Goal: Register for event/course

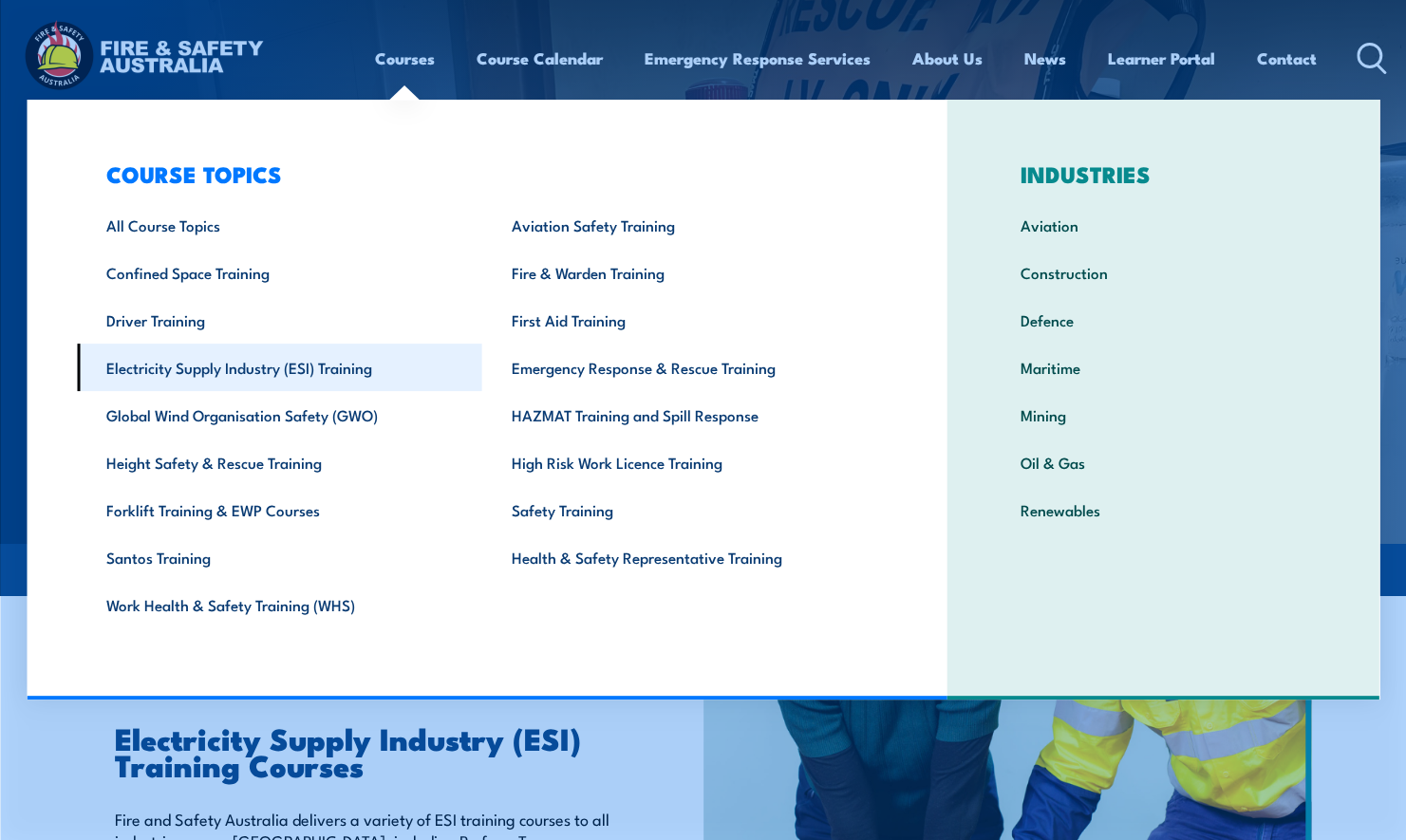
click at [321, 361] on link "Electricity Supply Industry (ESI) Training" at bounding box center [280, 368] width 406 height 48
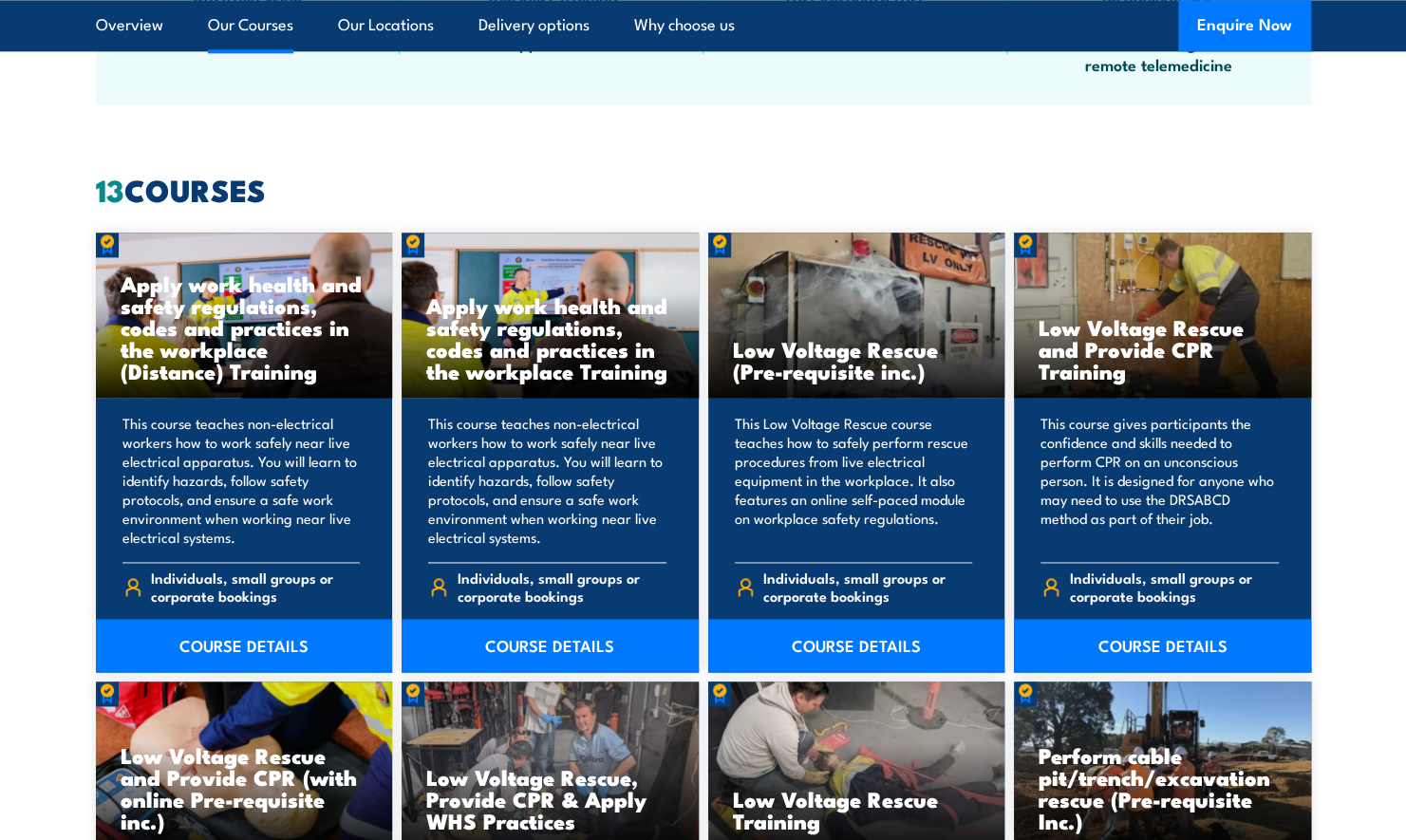
scroll to position [1424, 0]
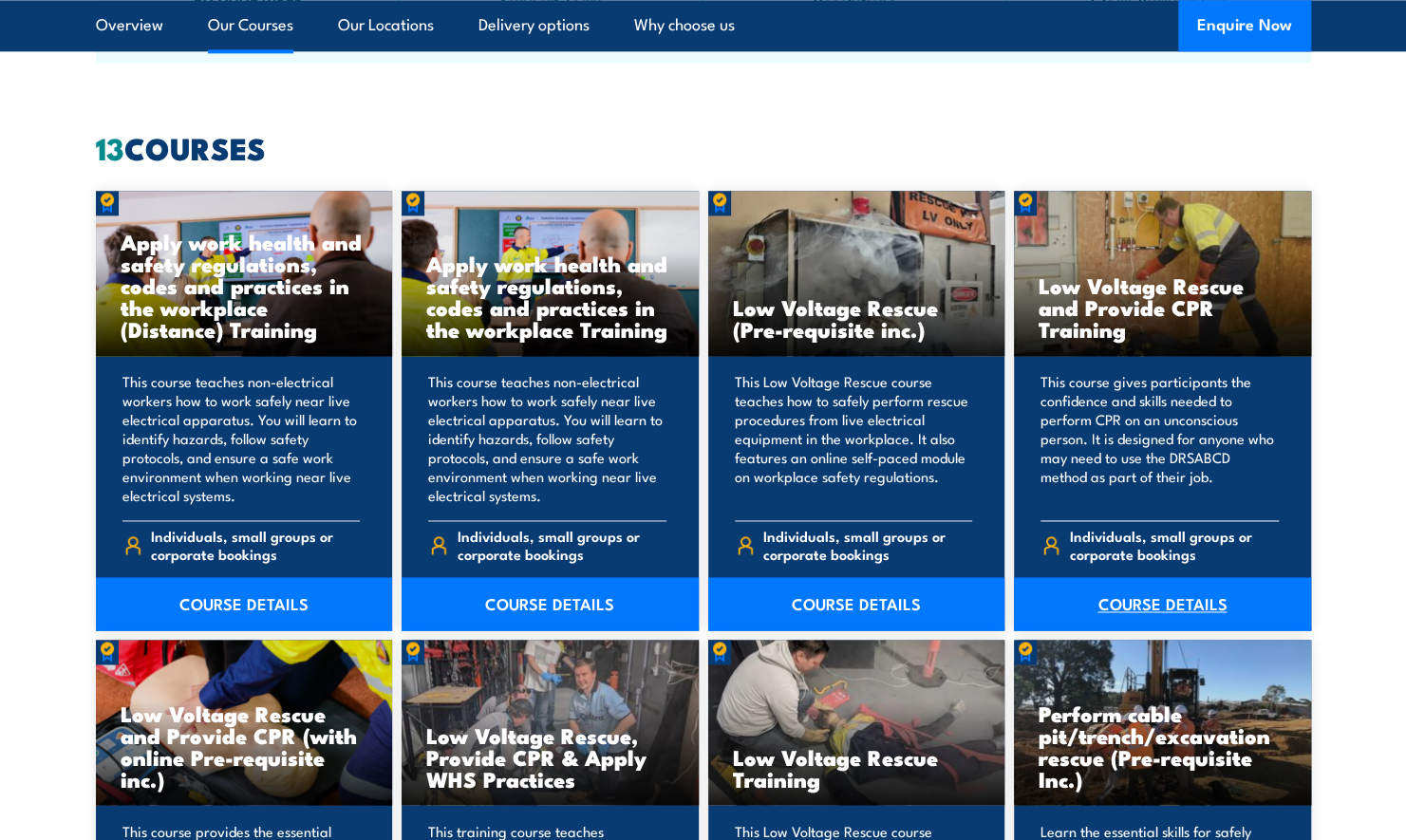
click at [1213, 595] on link "COURSE DETAILS" at bounding box center [1162, 604] width 297 height 53
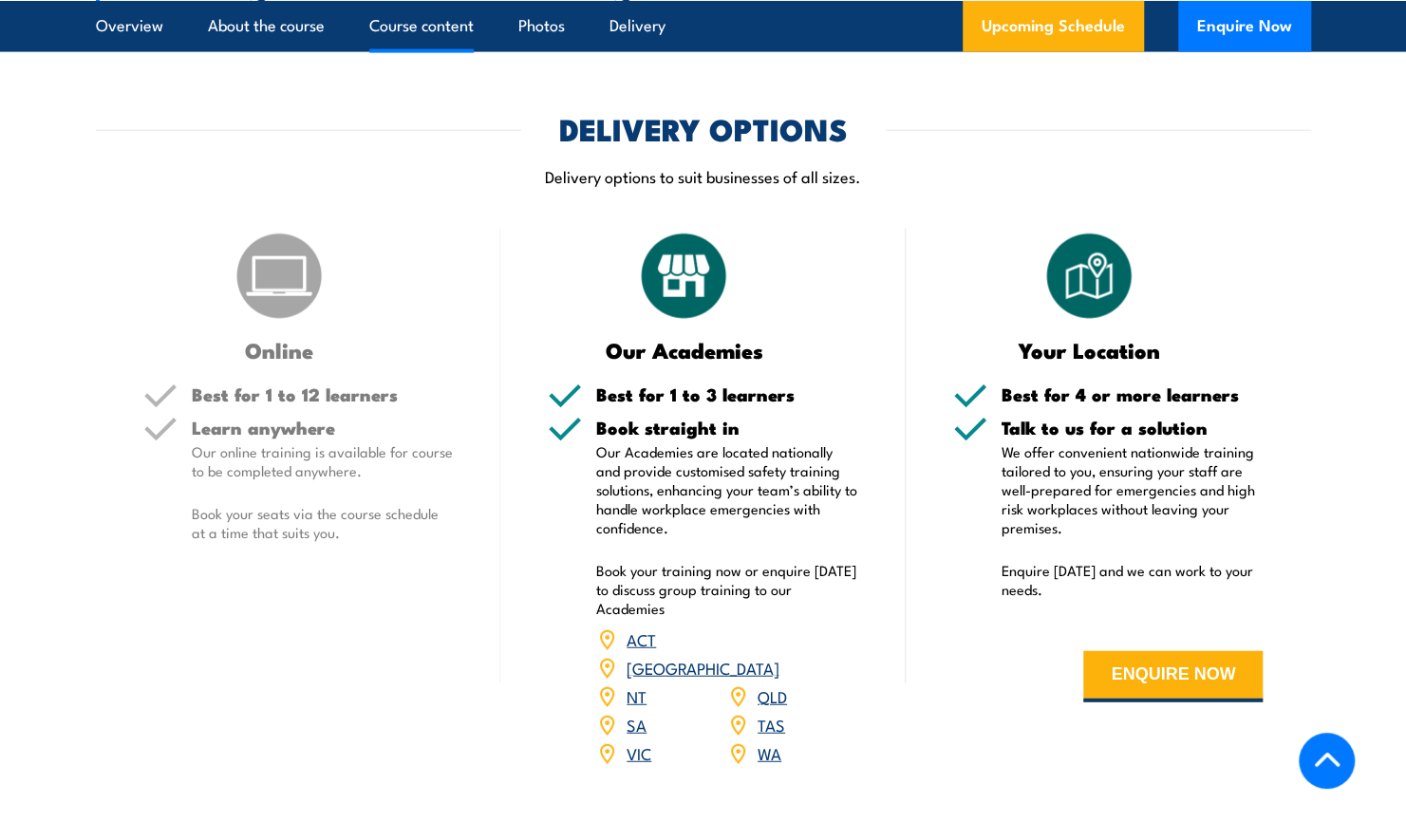
scroll to position [2564, 0]
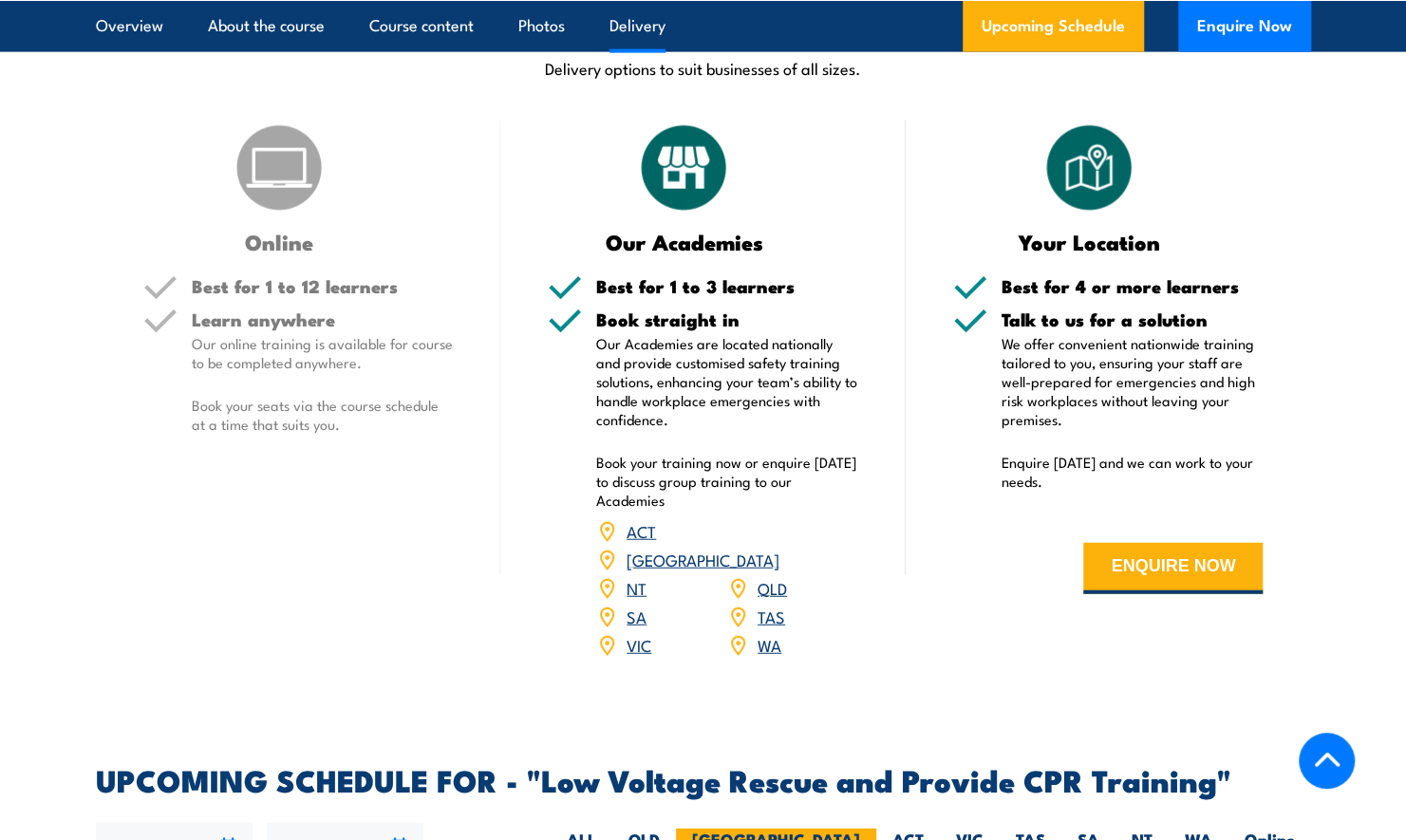
click at [831, 829] on label "NSW" at bounding box center [776, 847] width 200 height 37
click at [860, 829] on input "[GEOGRAPHIC_DATA]" at bounding box center [866, 834] width 12 height 12
radio input "true"
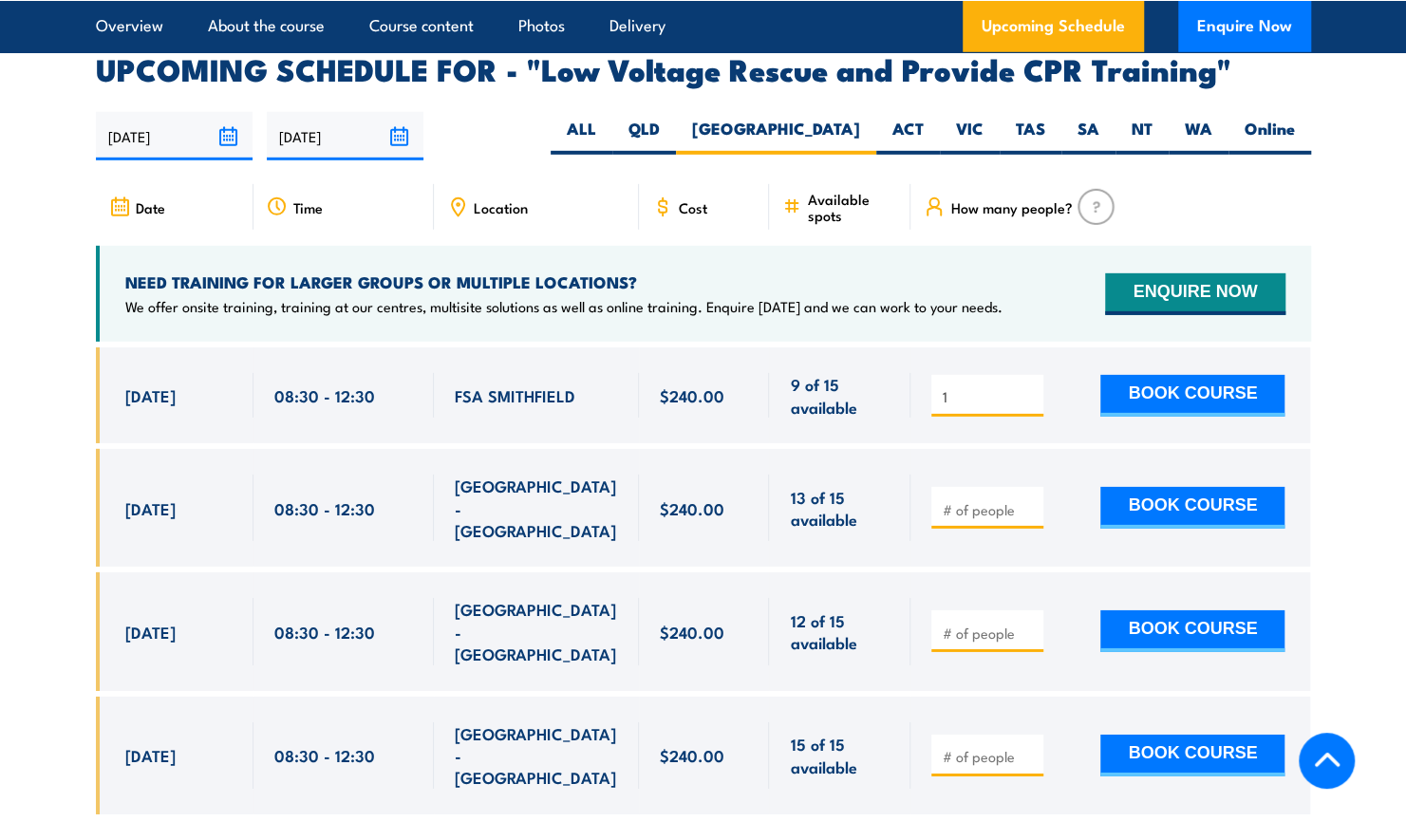
type input "1"
click at [1034, 388] on input "1" at bounding box center [989, 397] width 94 height 19
click at [1184, 375] on button "BOOK COURSE" at bounding box center [1192, 396] width 184 height 42
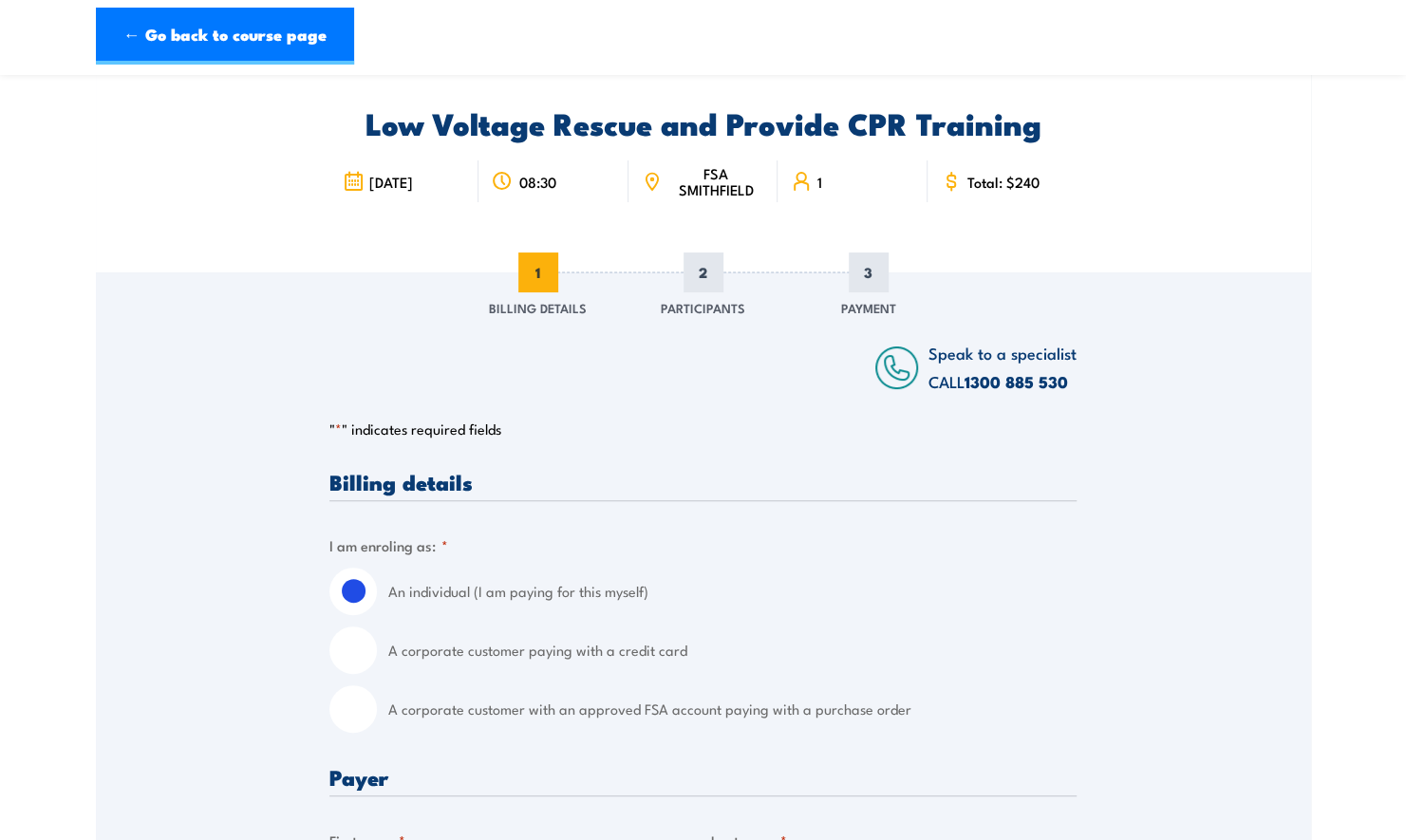
scroll to position [94, 0]
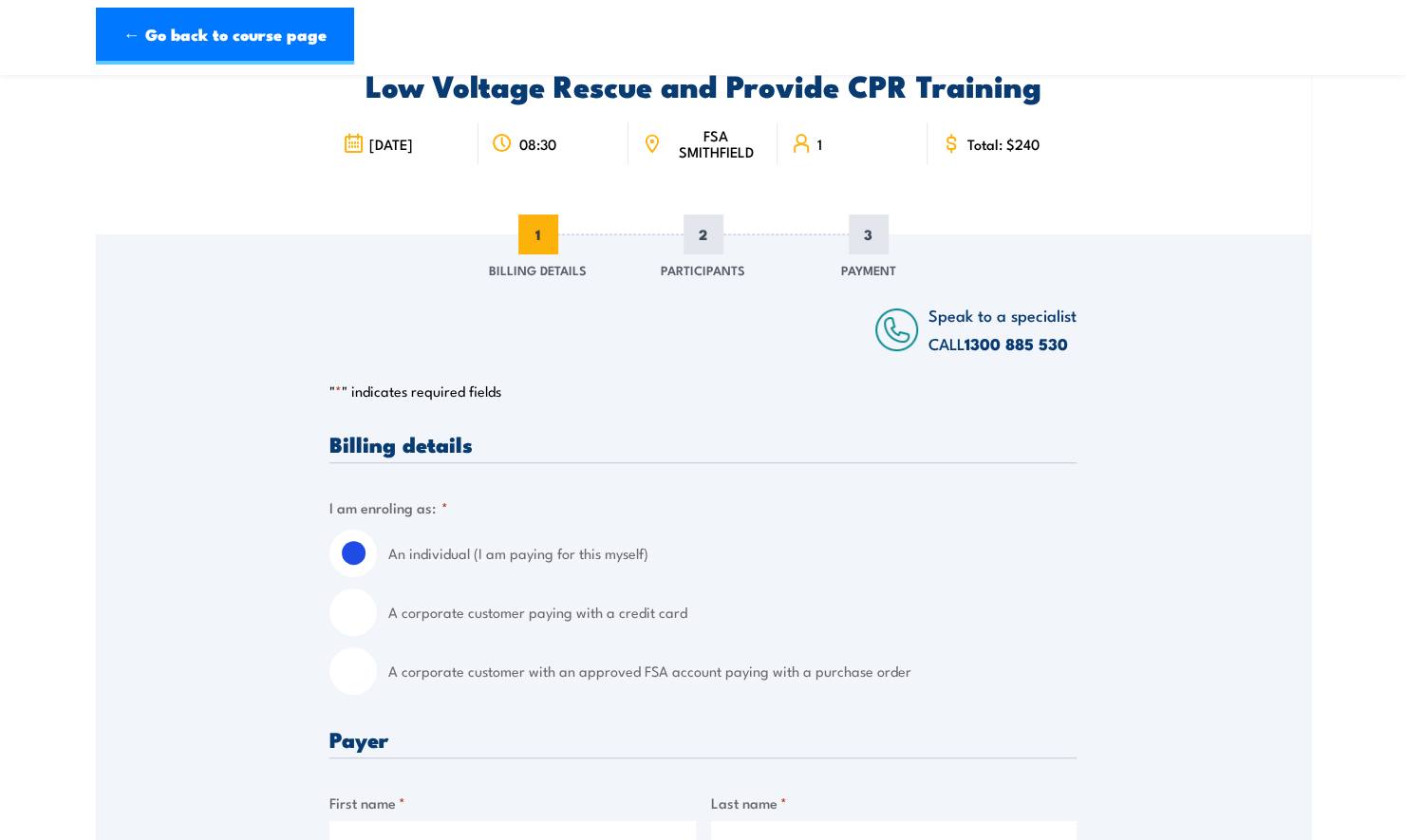
click at [238, 36] on link "← Go back to course page" at bounding box center [224, 36] width 259 height 57
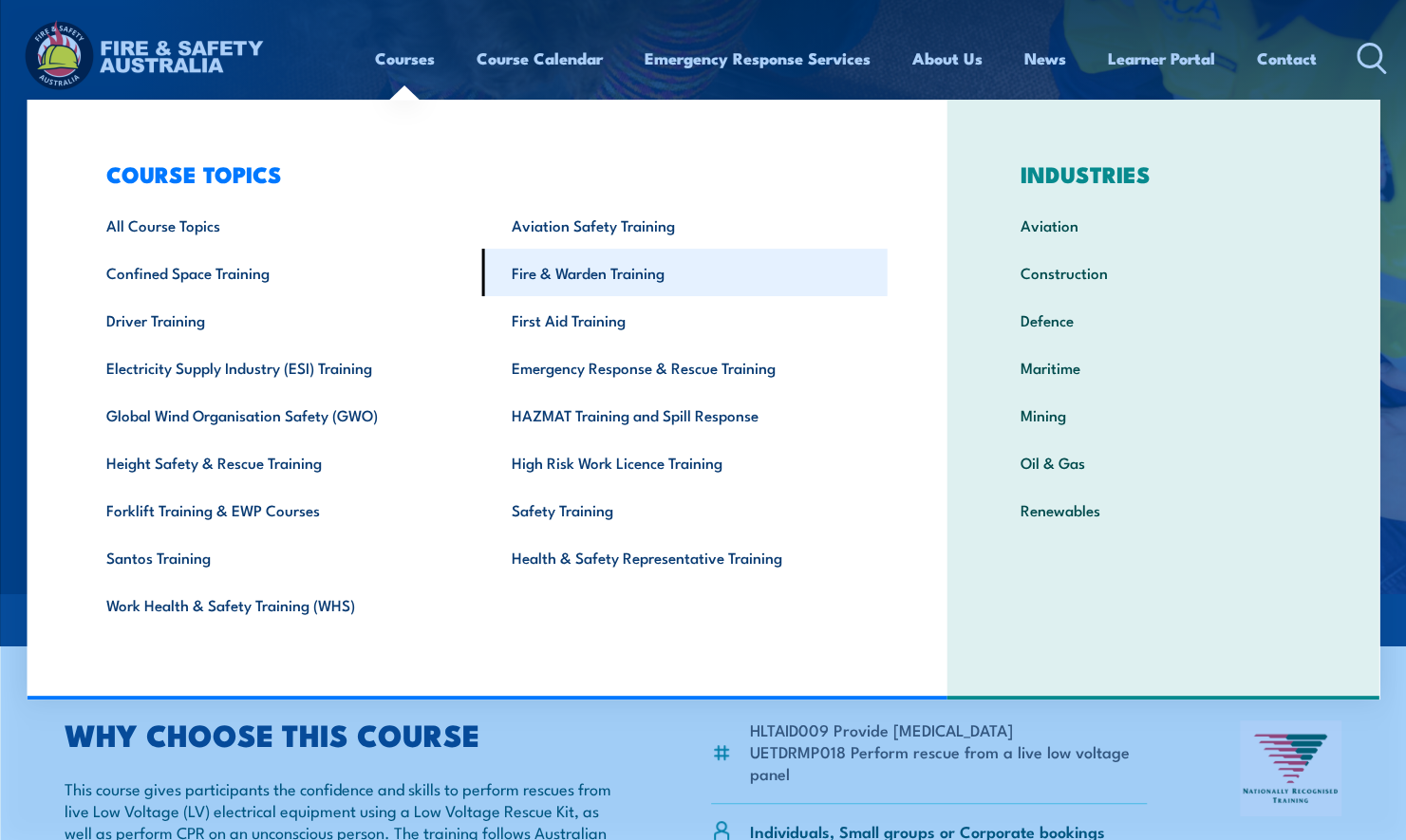
click at [587, 272] on link "Fire & Warden Training" at bounding box center [684, 273] width 406 height 48
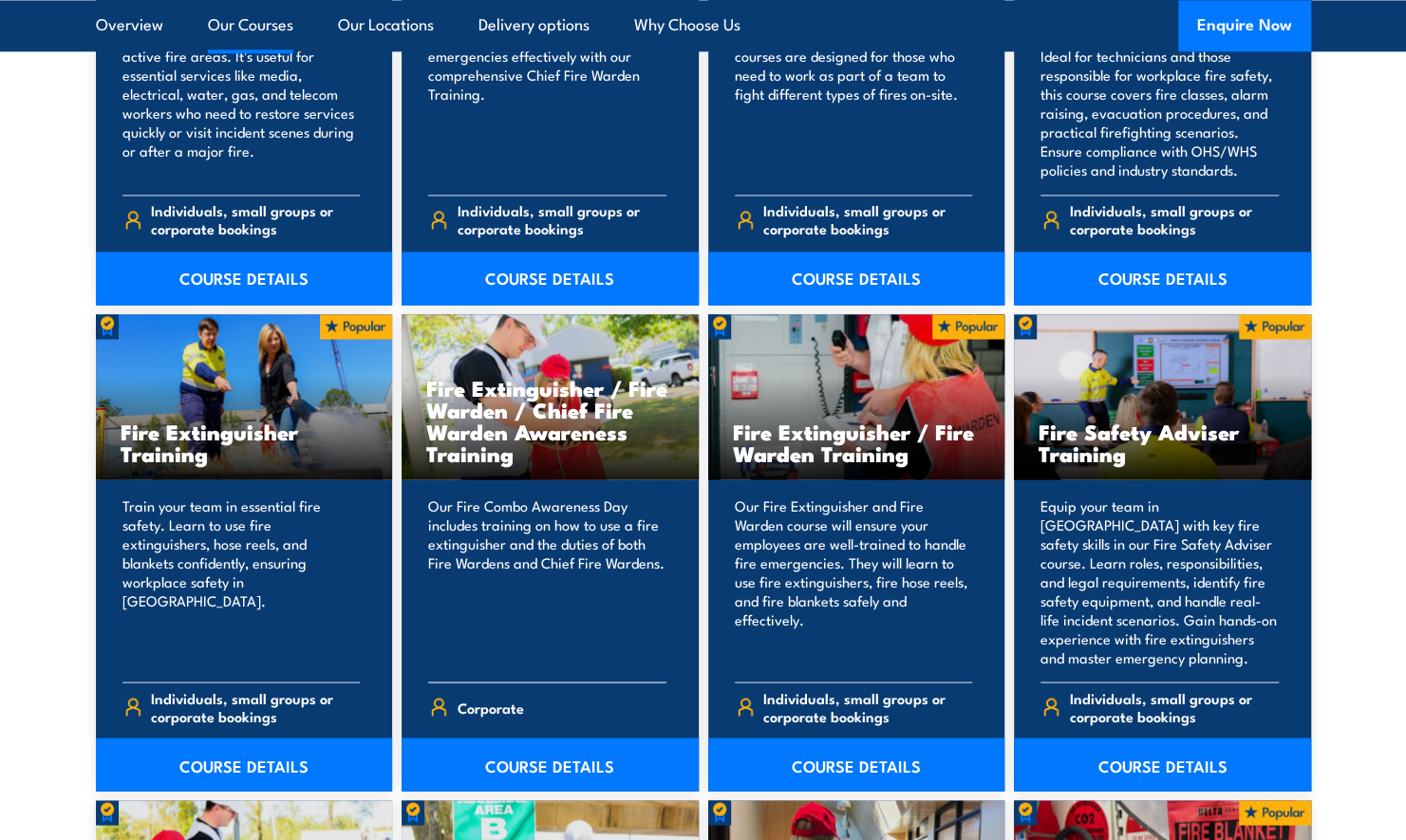
scroll to position [1804, 0]
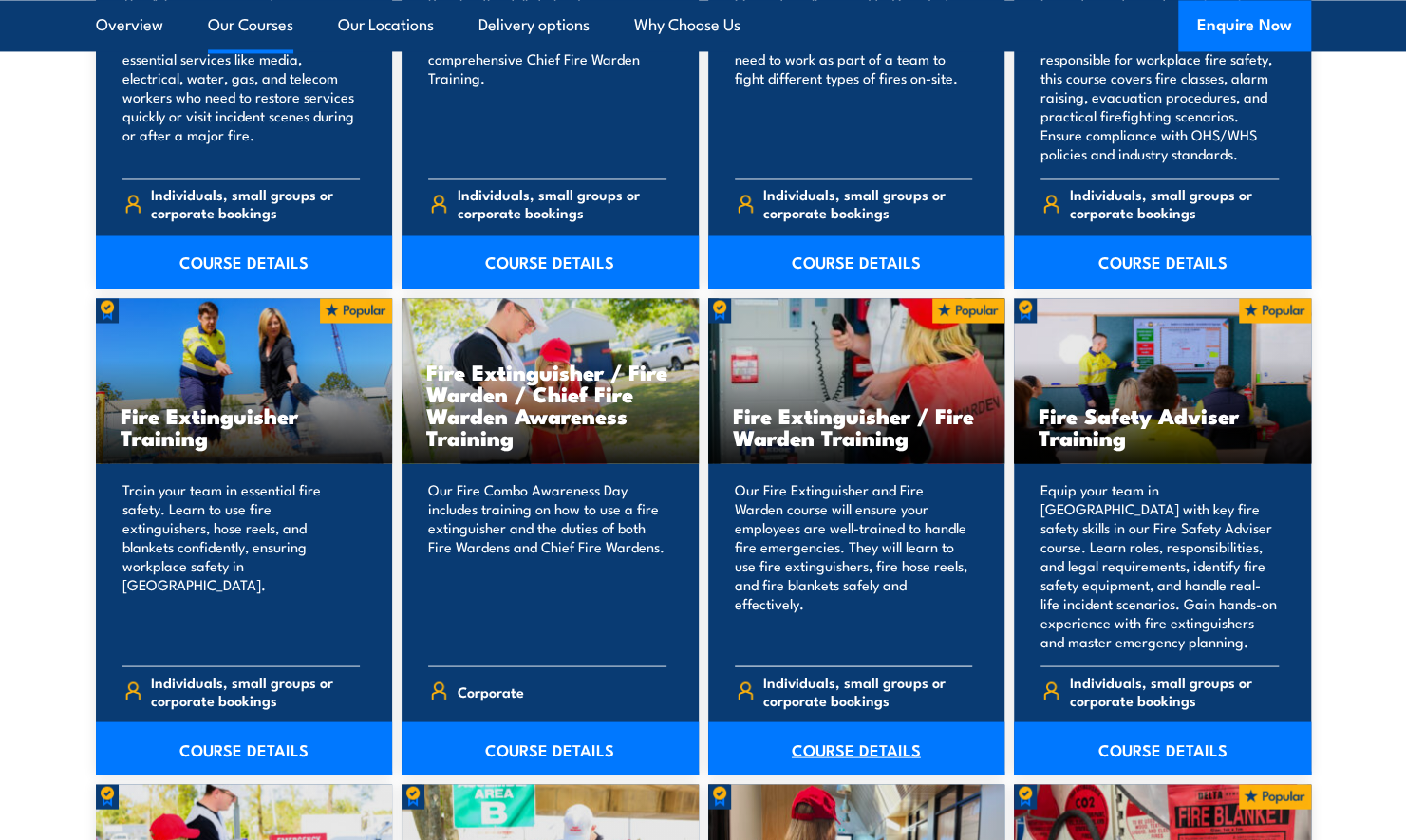
click at [866, 750] on link "COURSE DETAILS" at bounding box center [856, 748] width 297 height 53
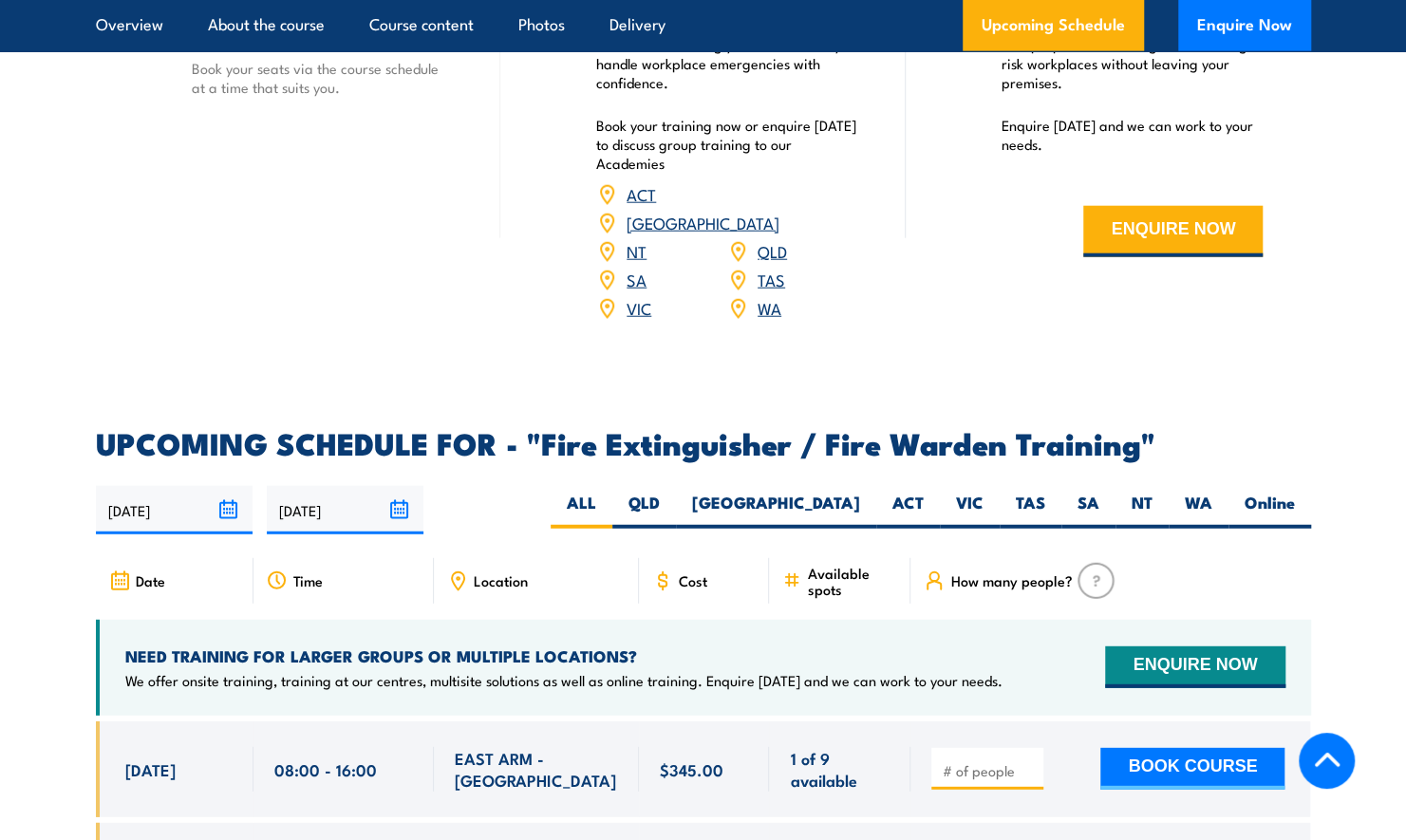
scroll to position [2848, 0]
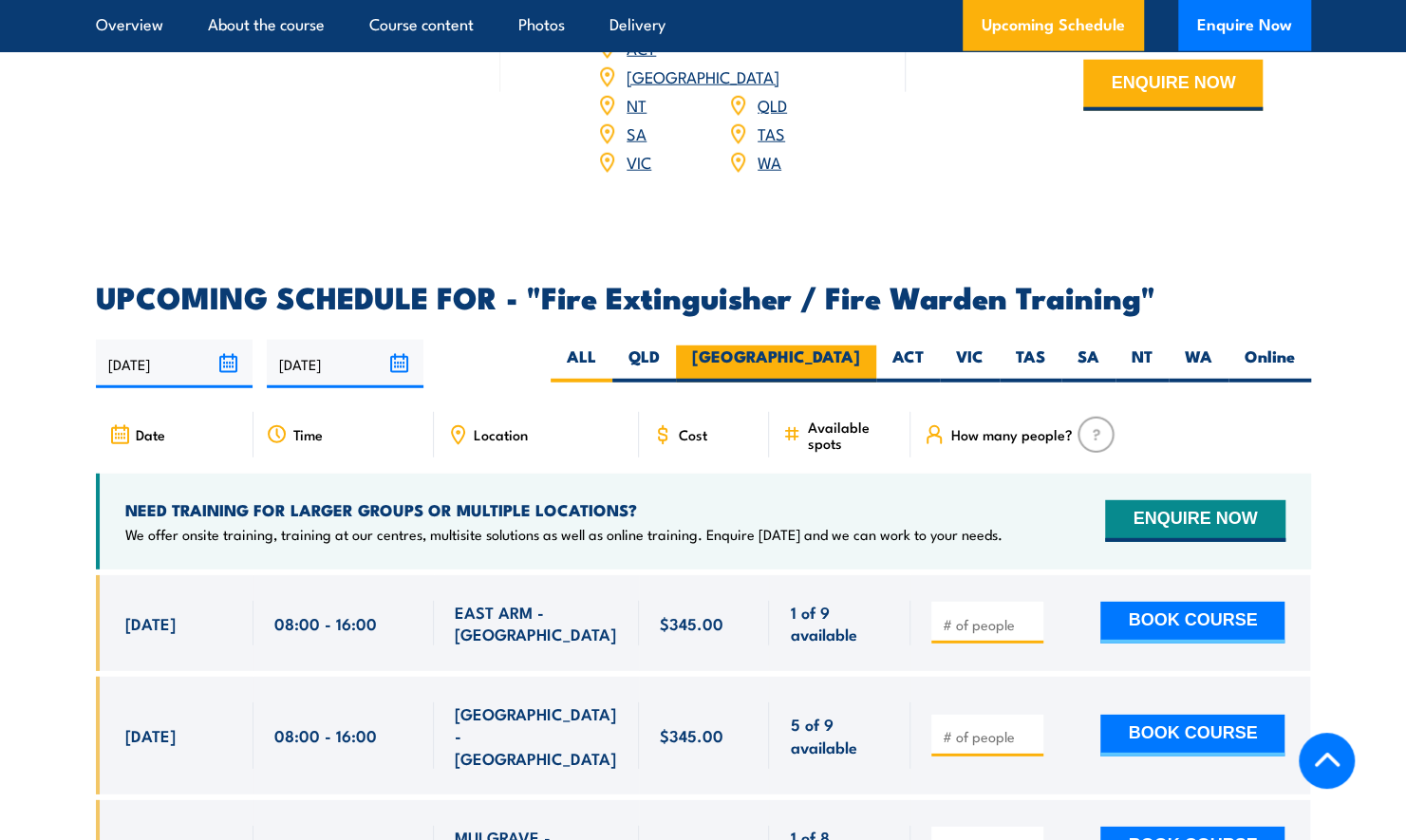
click at [838, 346] on label "NSW" at bounding box center [776, 364] width 200 height 37
click at [860, 346] on input "NSW" at bounding box center [866, 351] width 12 height 12
radio input "true"
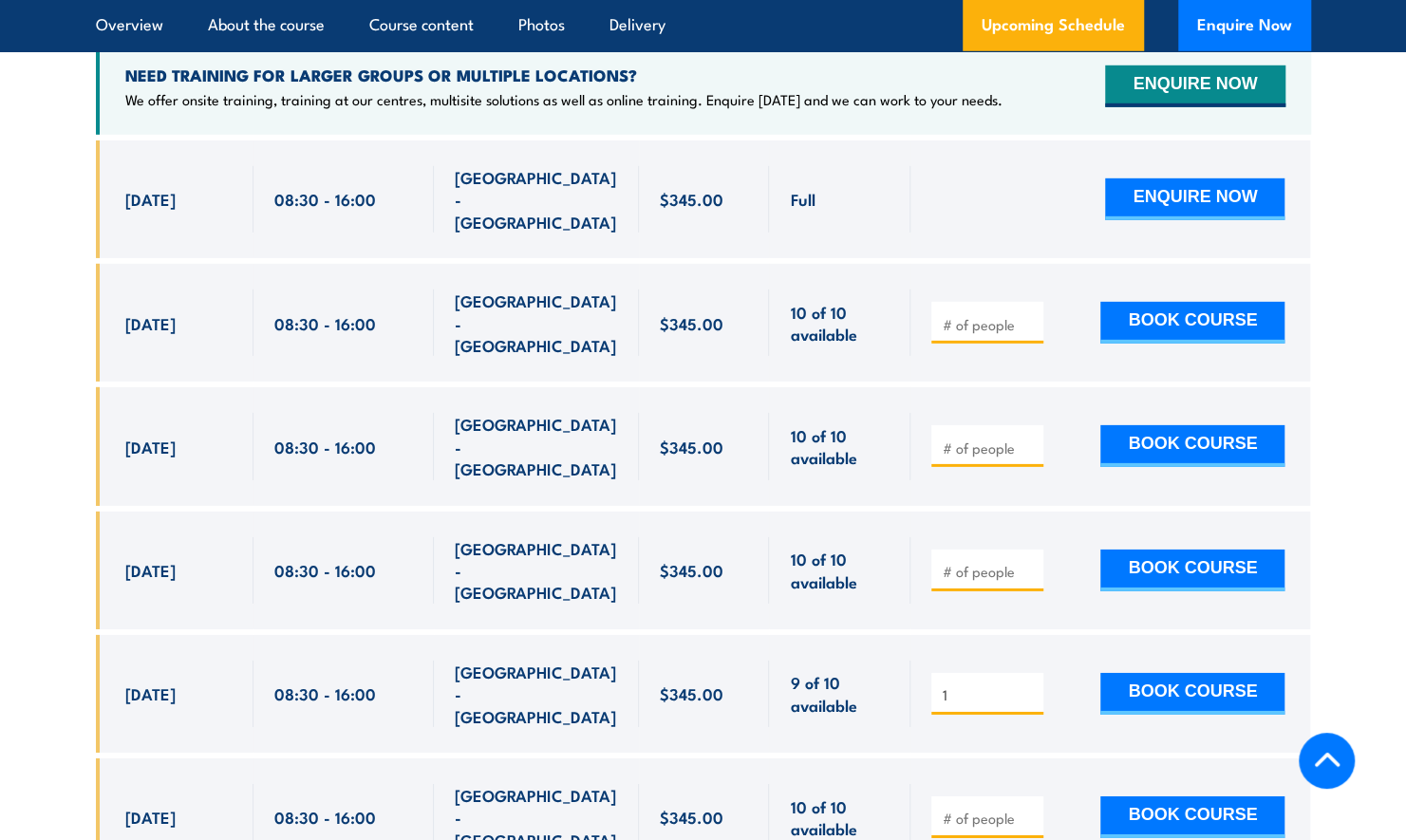
scroll to position [3292, 0]
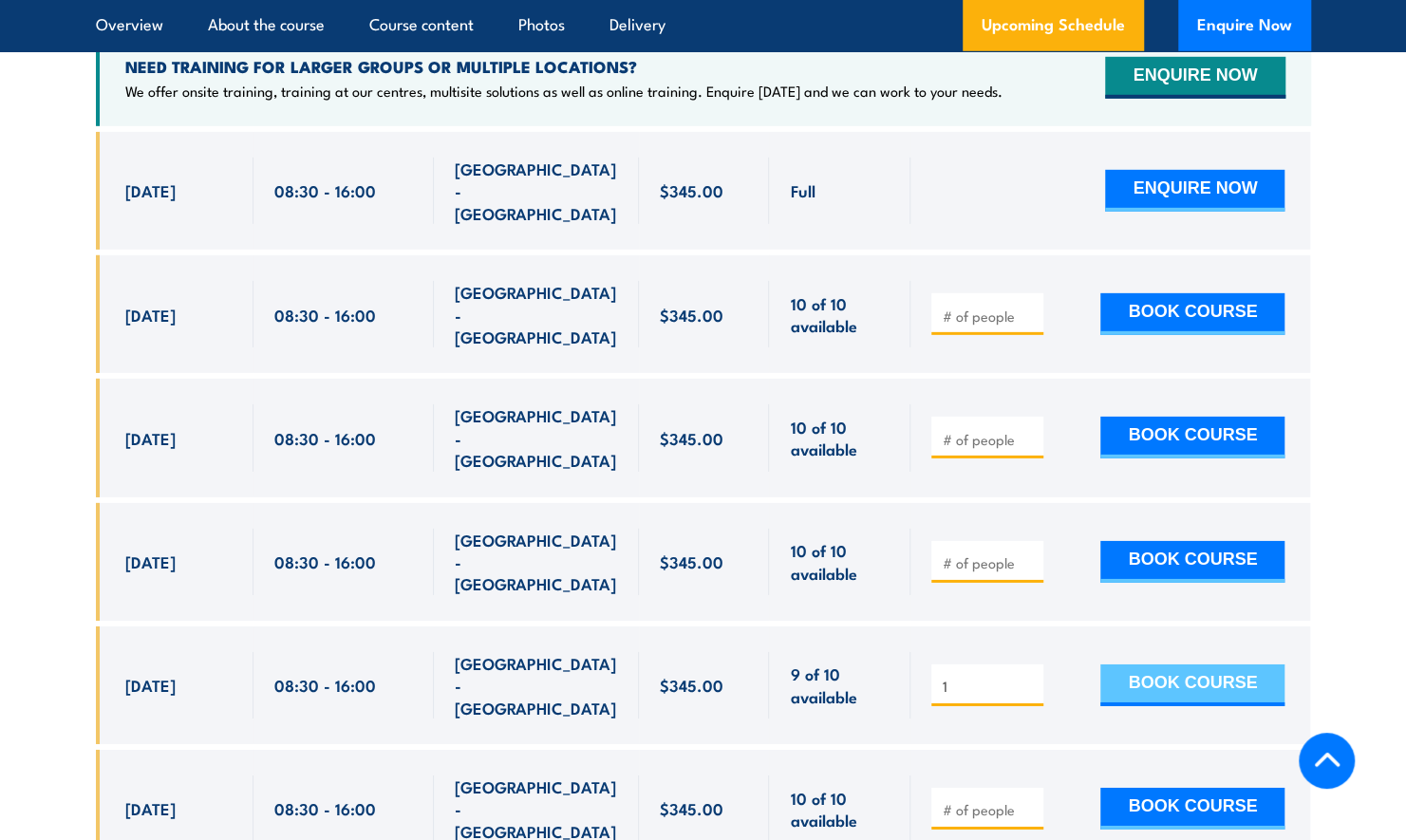
type input "1"
click at [1156, 664] on button "BOOK COURSE" at bounding box center [1192, 685] width 184 height 42
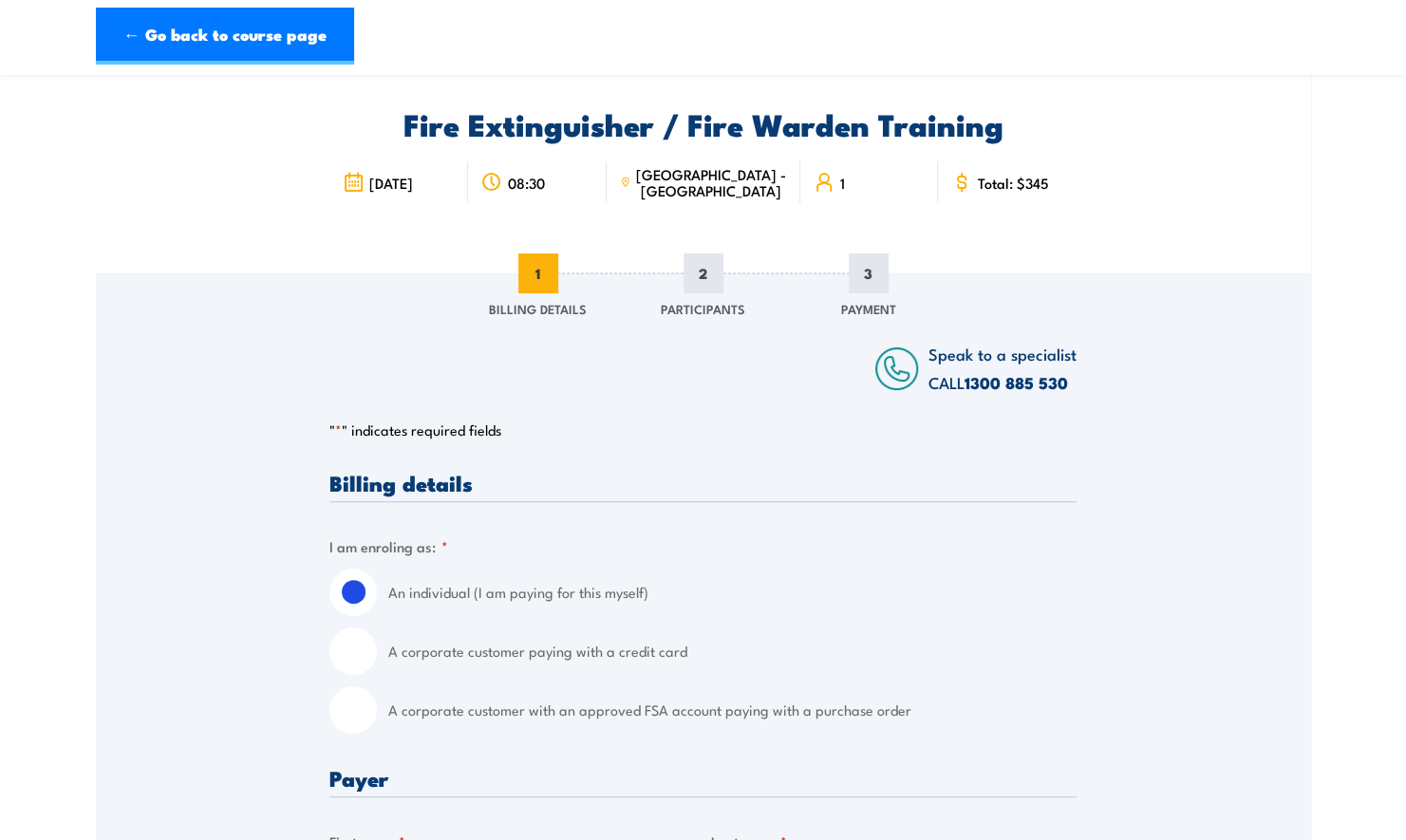
scroll to position [94, 0]
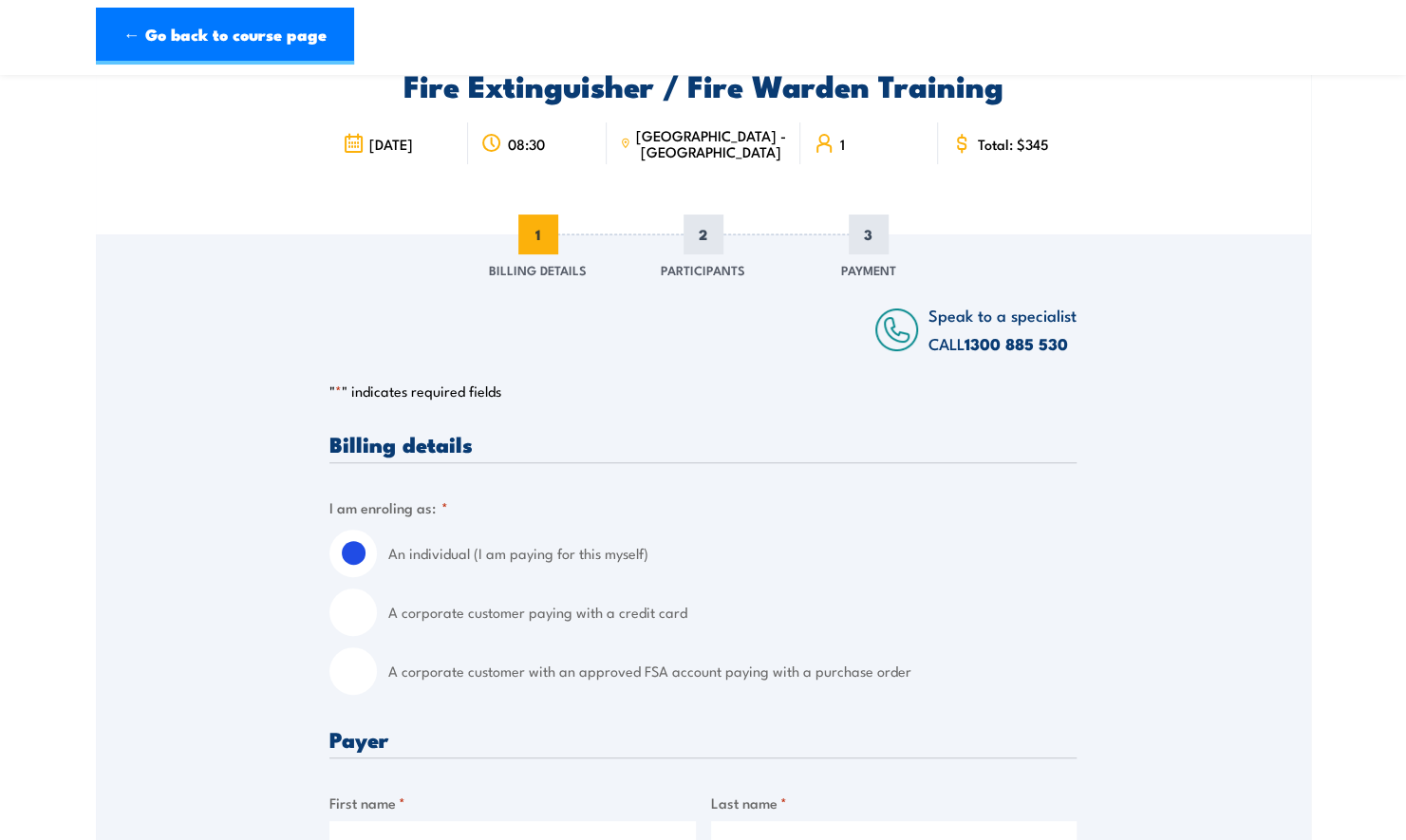
click at [541, 676] on label "A corporate customer with an approved FSA account paying with a purchase order" at bounding box center [732, 671] width 688 height 48
click at [377, 676] on input "A corporate customer with an approved FSA account paying with a purchase order" at bounding box center [353, 671] width 48 height 48
radio input "true"
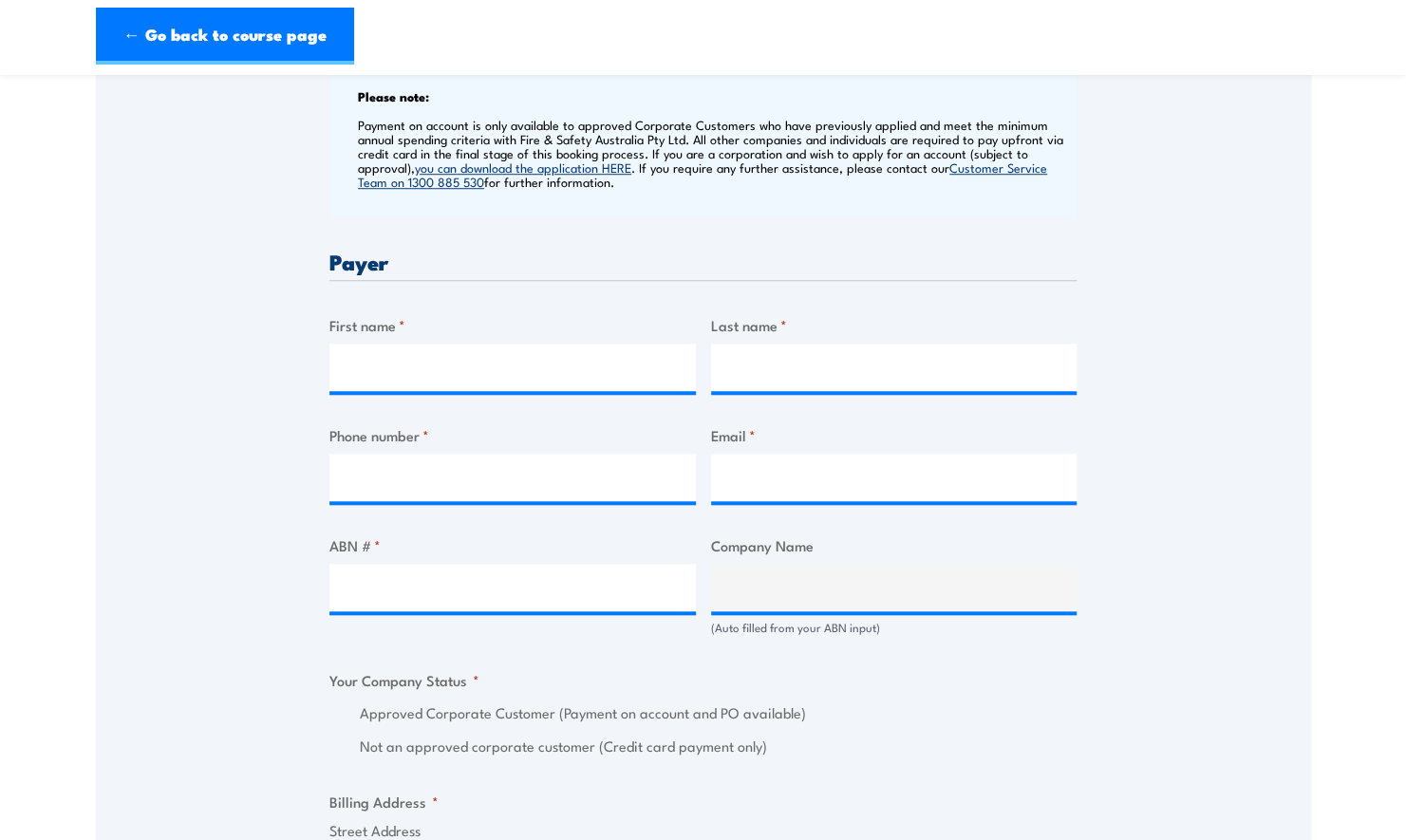
scroll to position [760, 0]
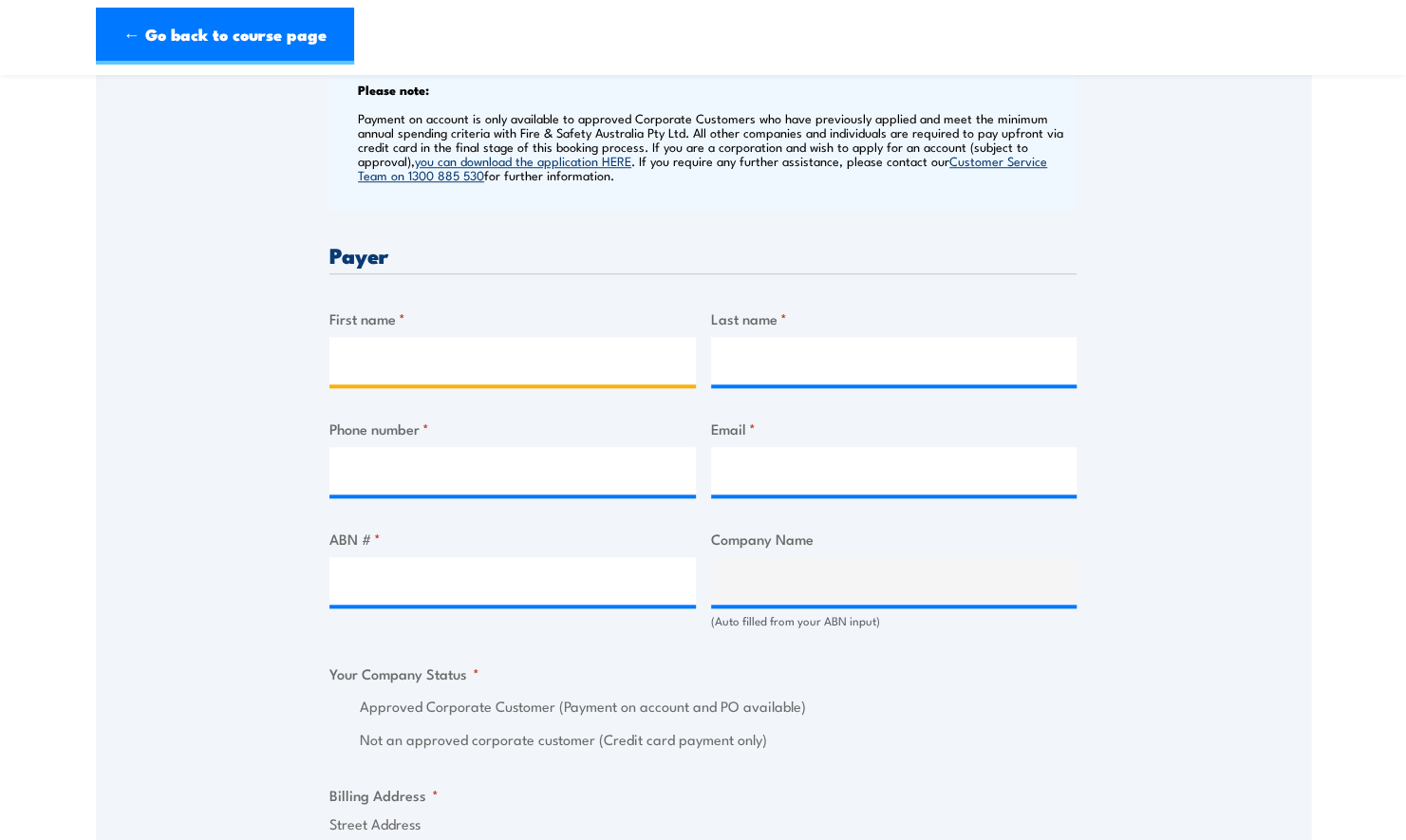
click at [402, 367] on input "First name *" at bounding box center [513, 361] width 367 height 48
type input "[PERSON_NAME]"
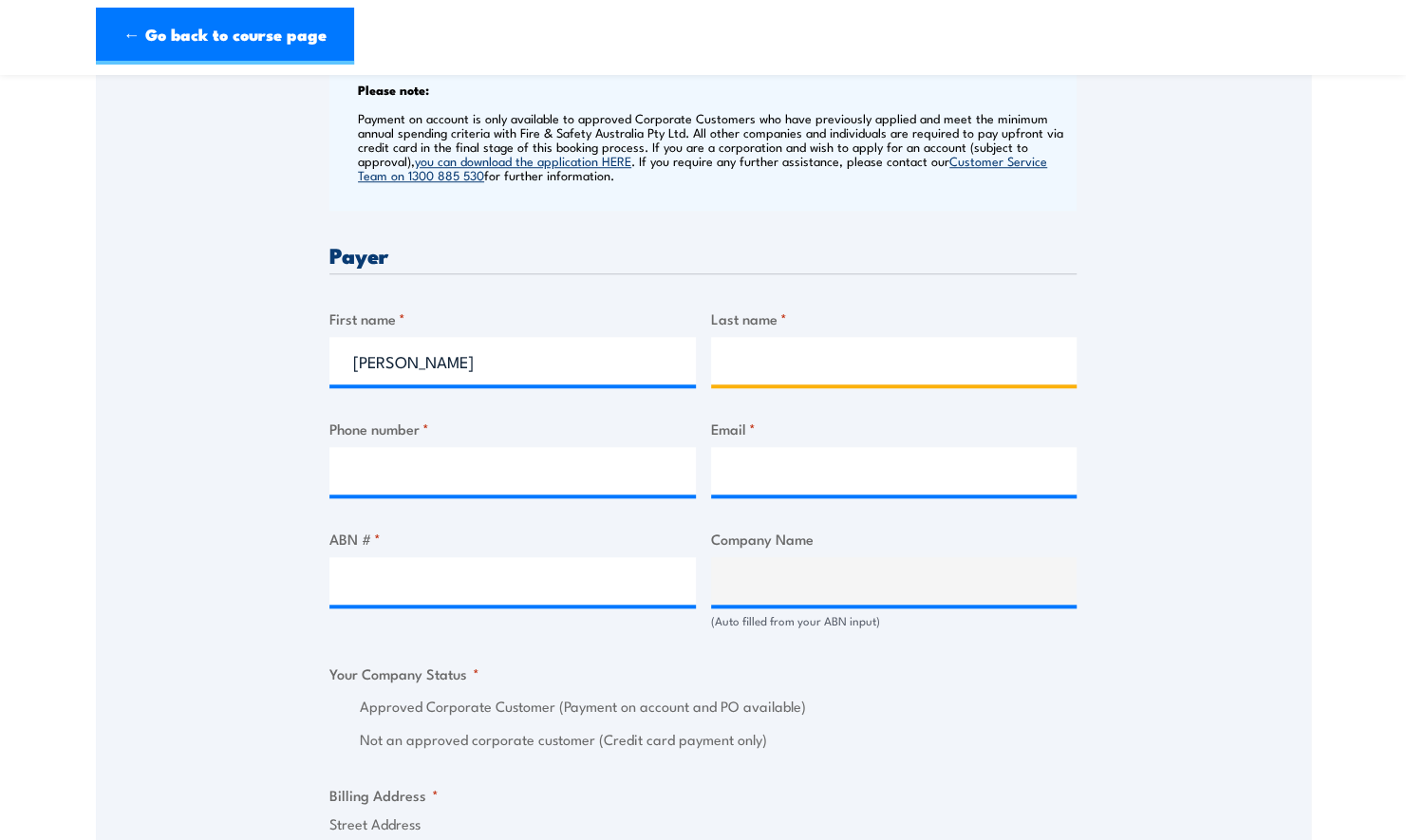
type input "[PERSON_NAME]"
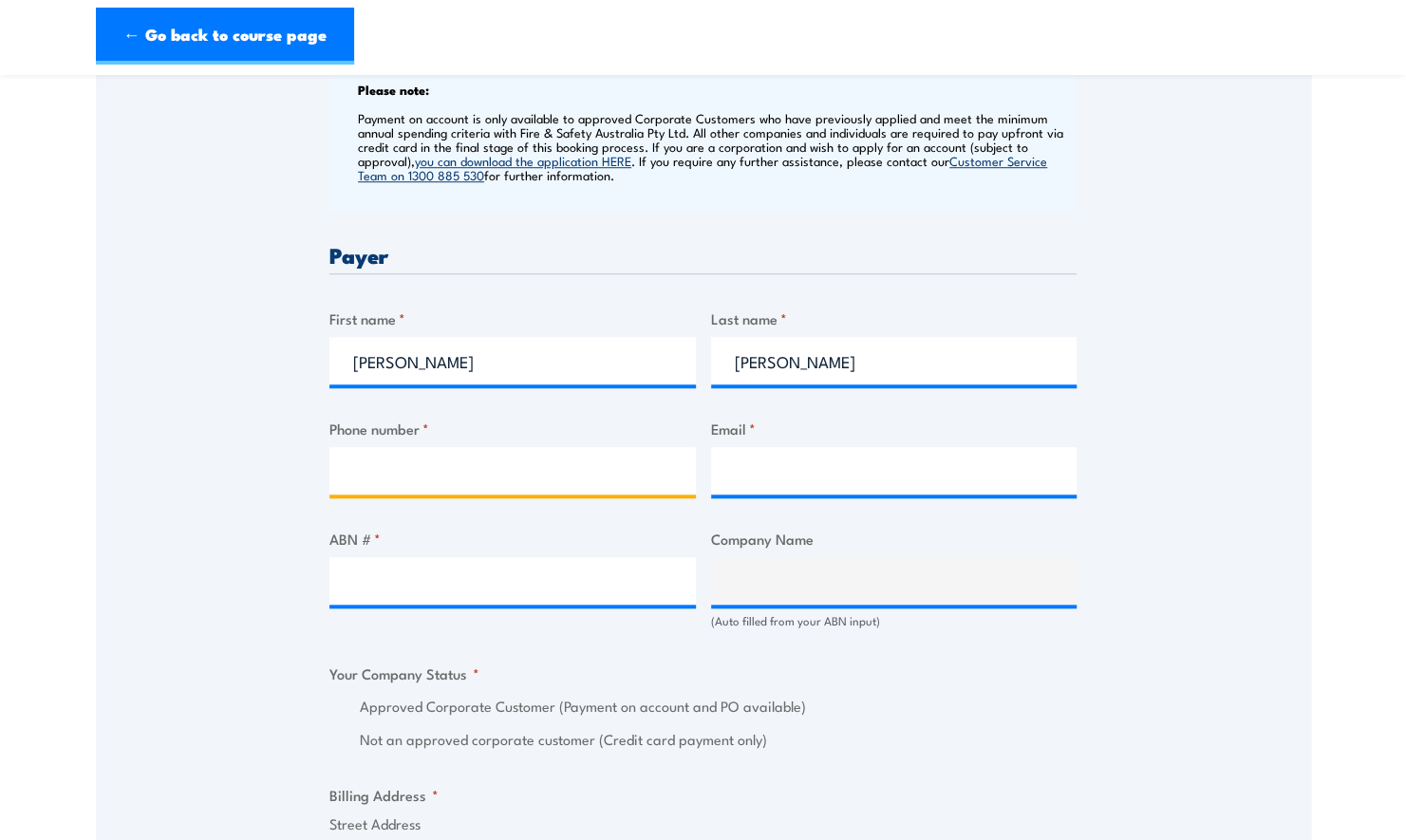
type input "0474494189"
type input "[PERSON_NAME][EMAIL_ADDRESS][PERSON_NAME][DOMAIN_NAME]"
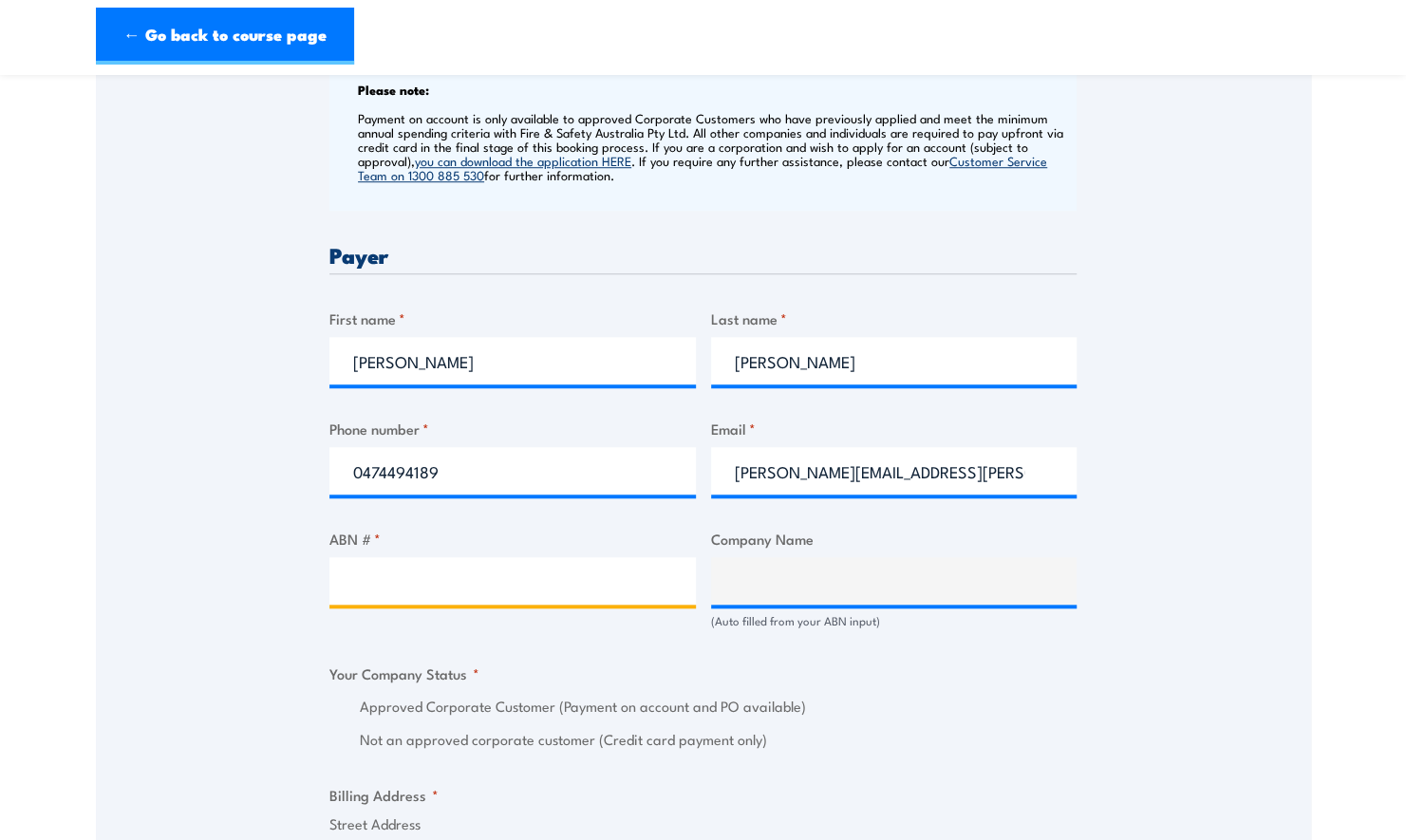
click at [347, 578] on input "ABN # *" at bounding box center [513, 581] width 367 height 48
